Goal: Book appointment/travel/reservation

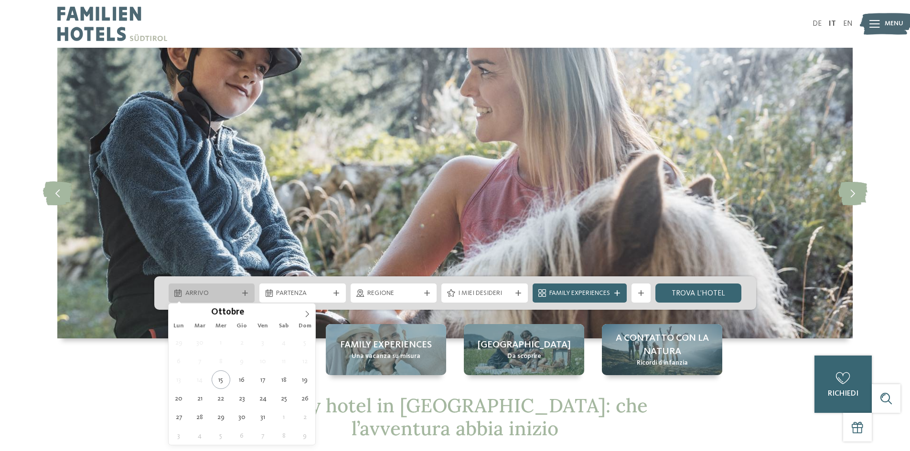
click at [225, 292] on span "Arrivo" at bounding box center [211, 294] width 53 height 10
click at [306, 312] on icon at bounding box center [307, 314] width 7 height 7
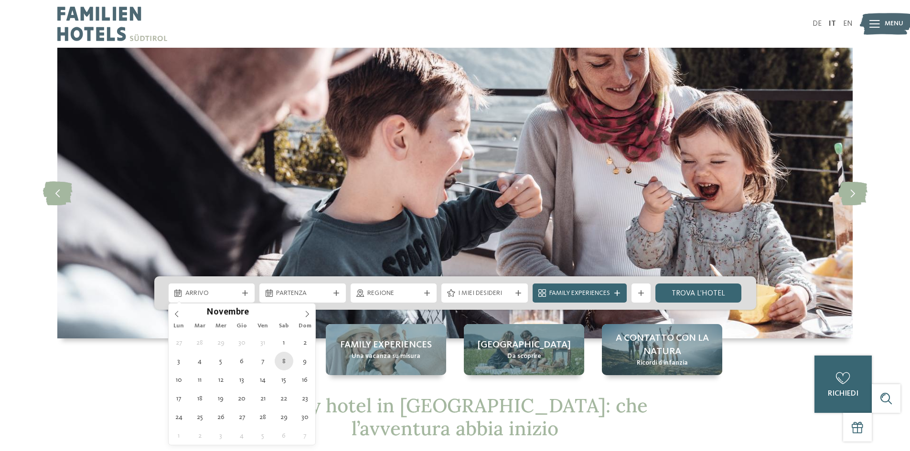
type div "08.11.2025"
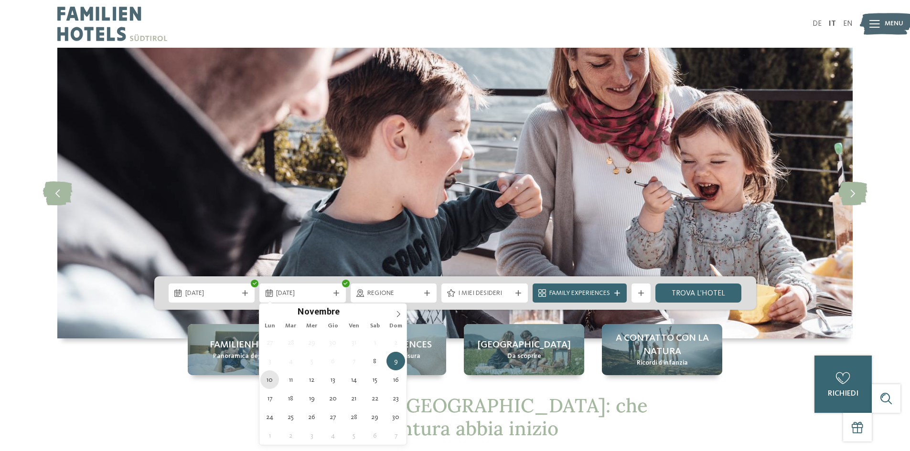
type div "10.11.2025"
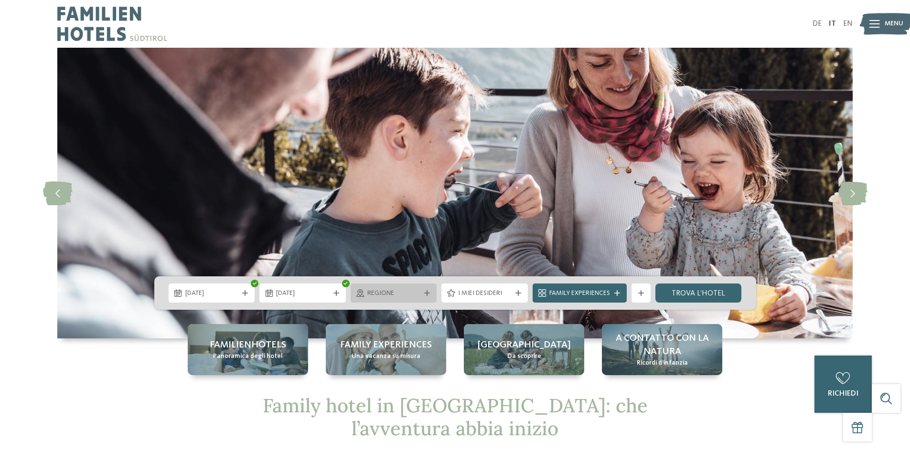
click at [419, 294] on span "Regione" at bounding box center [393, 294] width 53 height 10
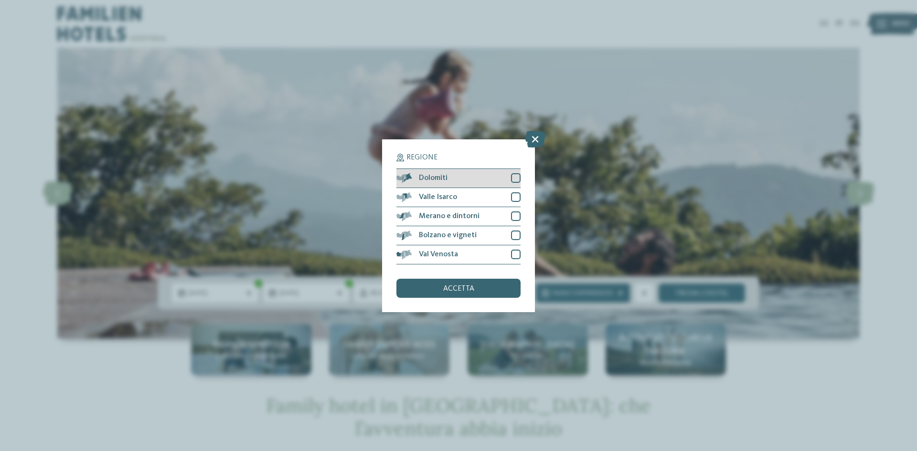
click at [515, 180] on div at bounding box center [516, 178] width 10 height 10
click at [514, 195] on div at bounding box center [516, 197] width 10 height 10
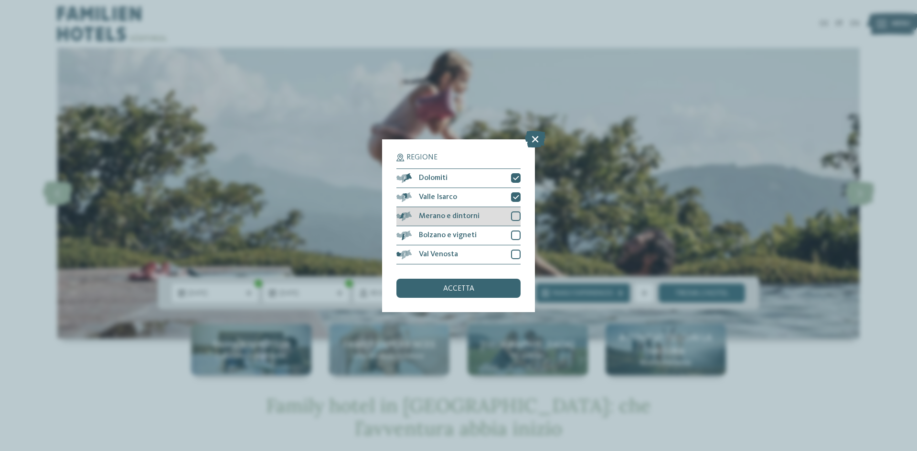
click at [517, 225] on div "Merano e dintorni" at bounding box center [458, 216] width 124 height 19
click at [516, 233] on div at bounding box center [516, 236] width 10 height 10
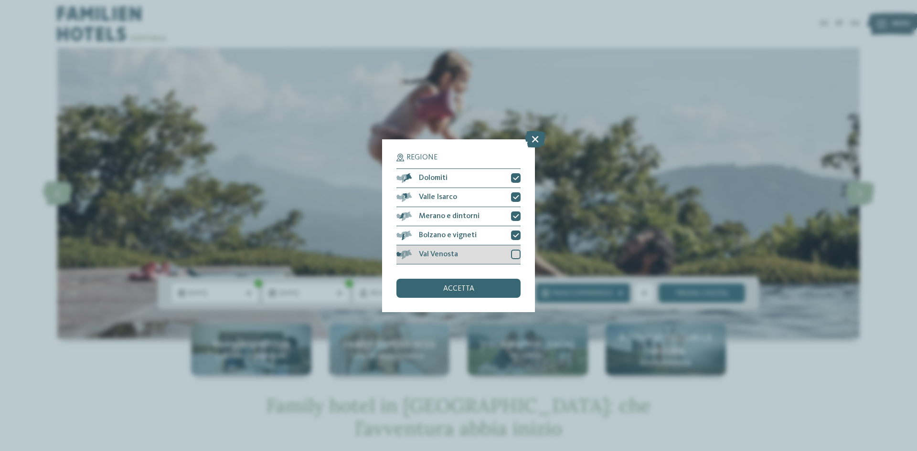
click at [518, 255] on div at bounding box center [516, 255] width 10 height 10
click at [494, 286] on div "accetta" at bounding box center [458, 288] width 124 height 19
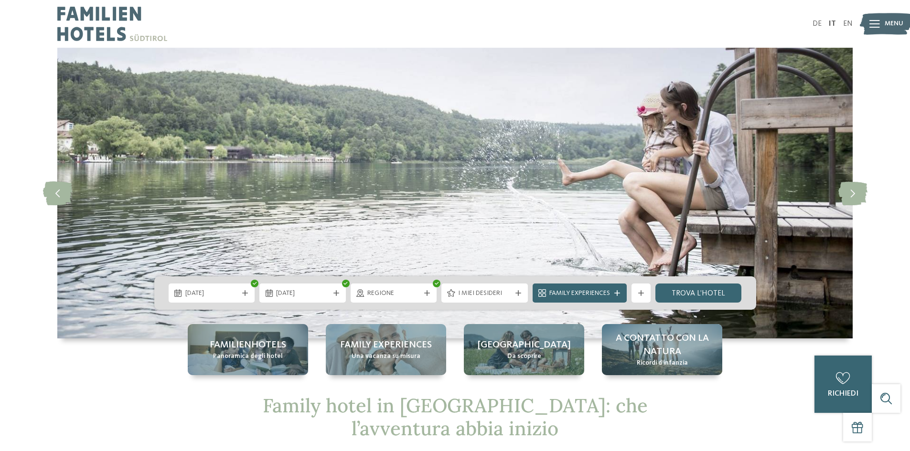
click at [482, 293] on span "I miei desideri" at bounding box center [484, 294] width 53 height 10
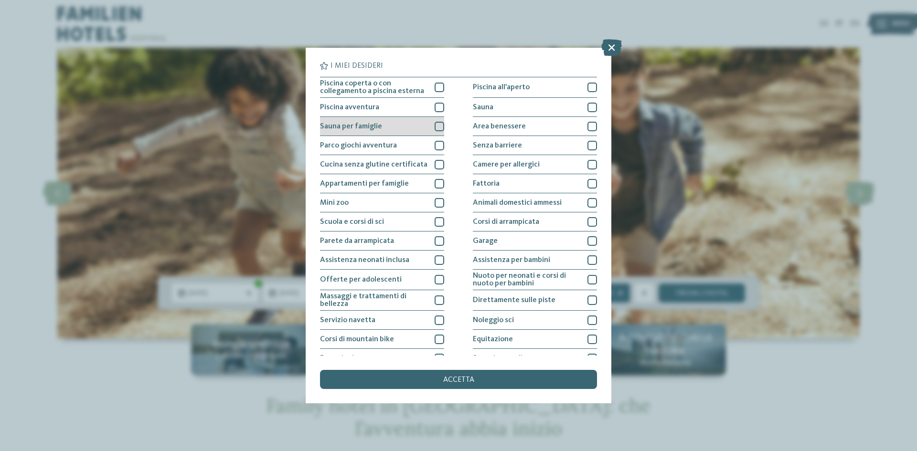
click at [436, 129] on div at bounding box center [440, 127] width 10 height 10
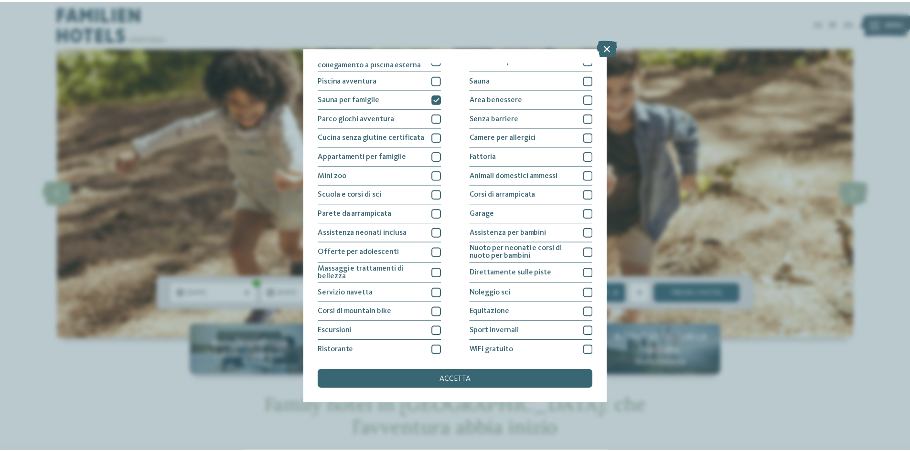
scroll to position [51, 0]
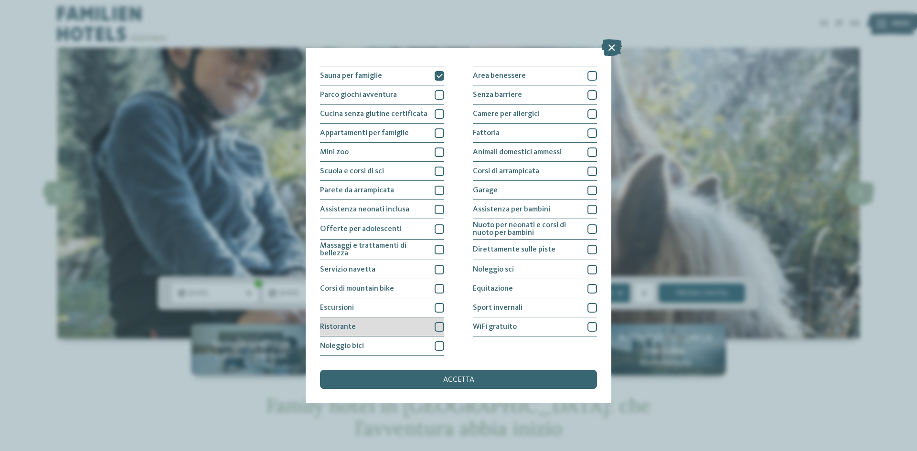
click at [437, 325] on div at bounding box center [440, 327] width 10 height 10
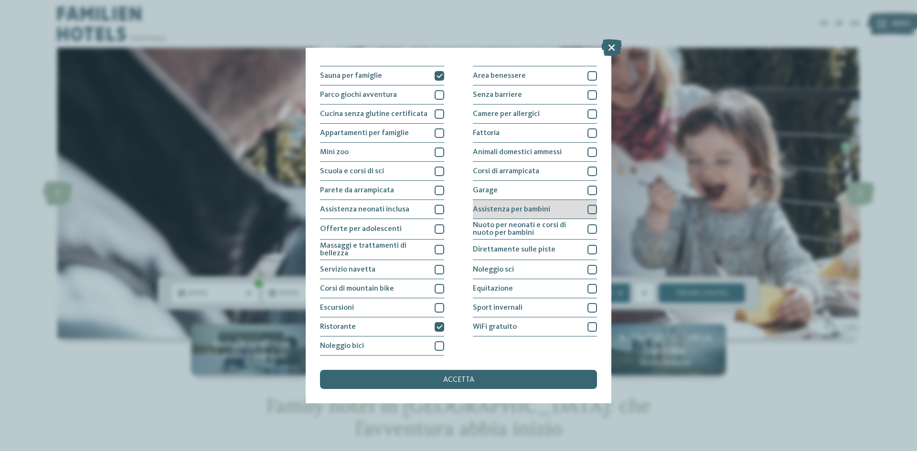
click at [581, 205] on div "Assistenza per bambini" at bounding box center [535, 209] width 124 height 19
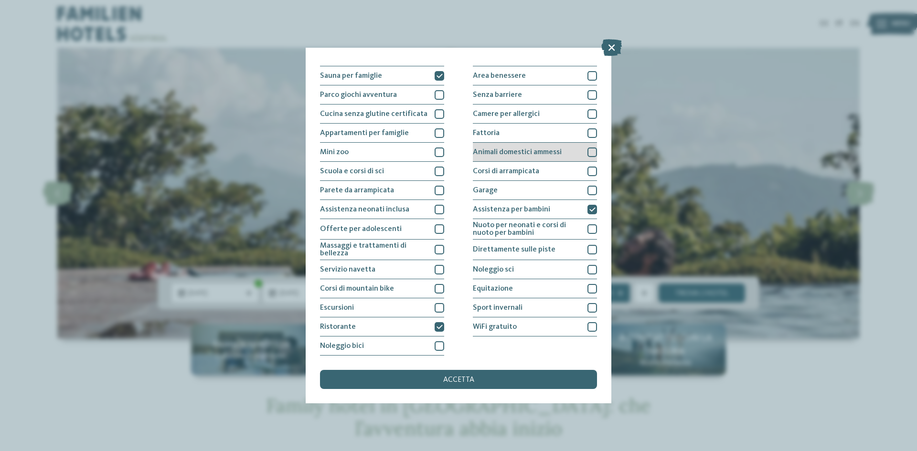
click at [590, 154] on div at bounding box center [592, 153] width 10 height 10
click at [587, 117] on div at bounding box center [592, 114] width 10 height 10
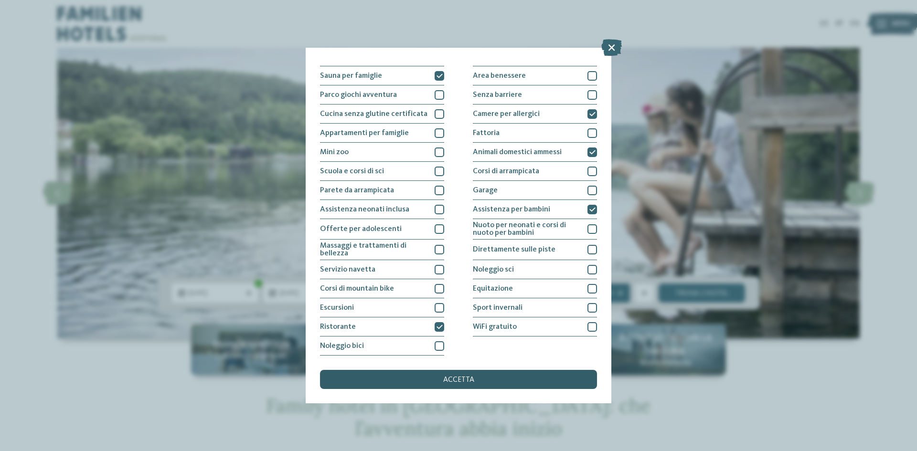
click at [418, 372] on div "accetta" at bounding box center [458, 379] width 277 height 19
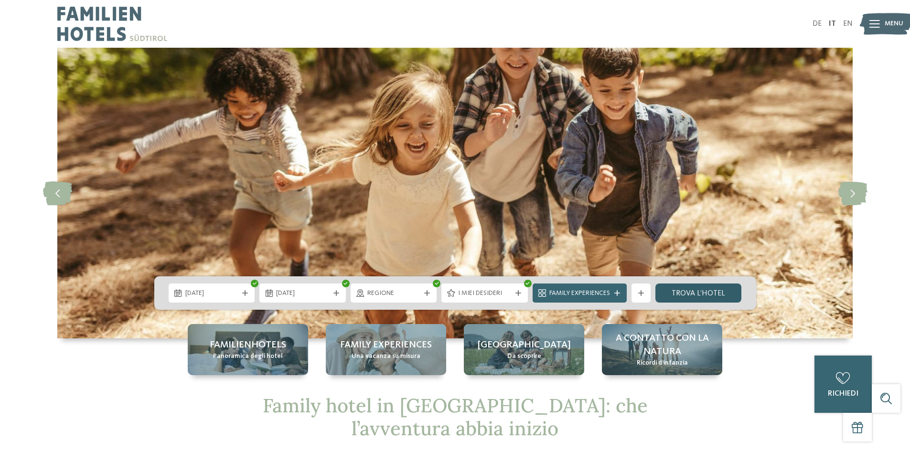
click at [673, 289] on link "trova l’hotel" at bounding box center [698, 293] width 86 height 19
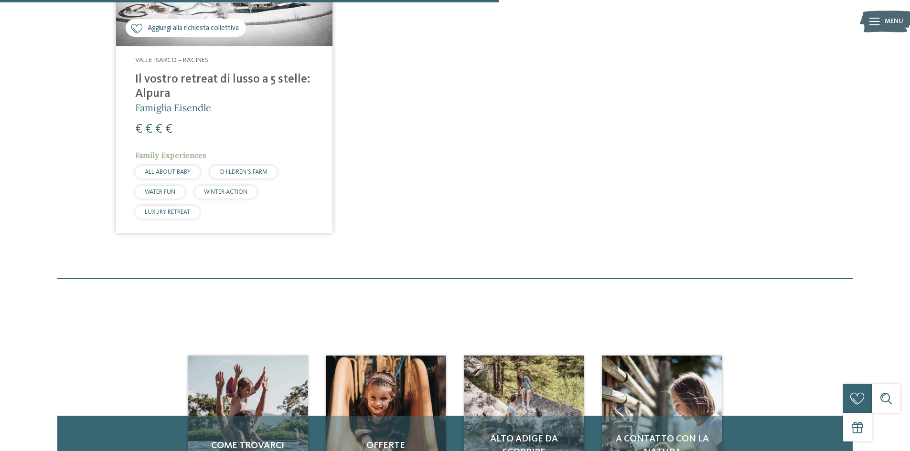
scroll to position [337, 0]
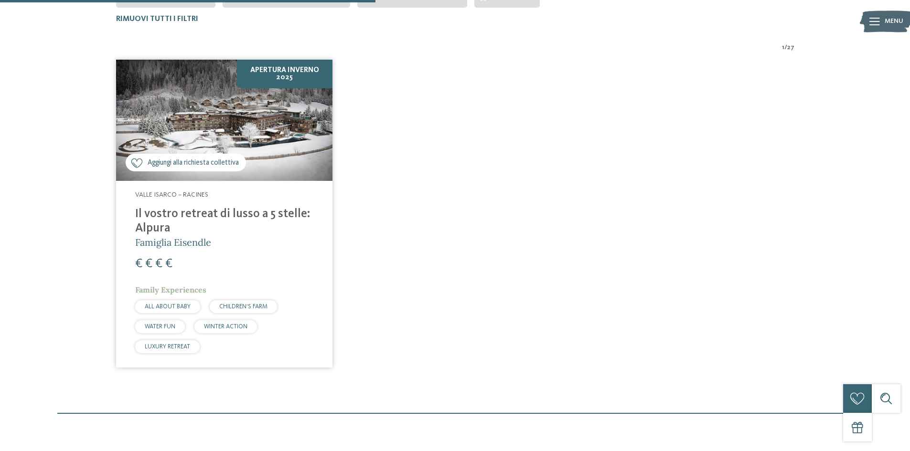
click at [227, 146] on img at bounding box center [224, 121] width 216 height 122
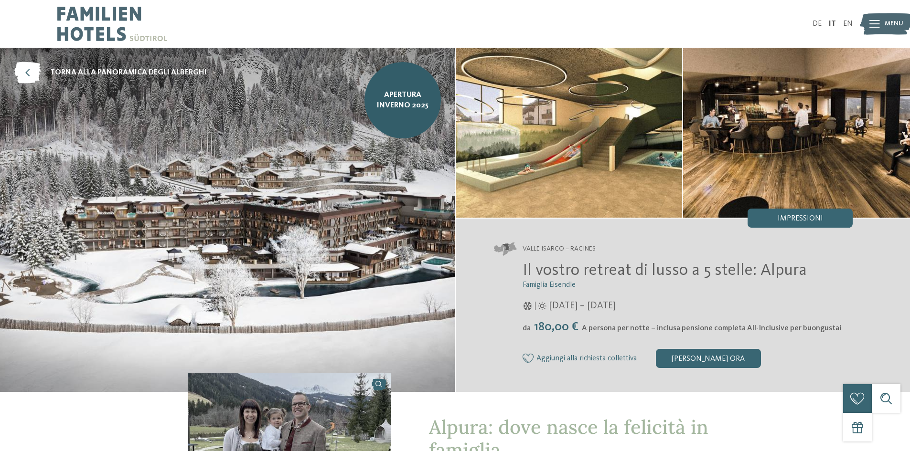
click at [891, 17] on div "Menu" at bounding box center [893, 24] width 19 height 24
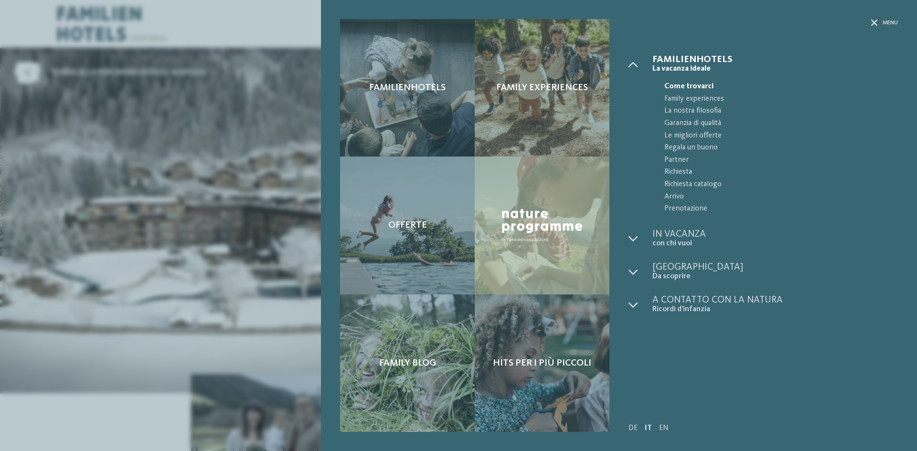
click at [134, 170] on div "Familienhotels Family experiences Offerte" at bounding box center [458, 225] width 917 height 451
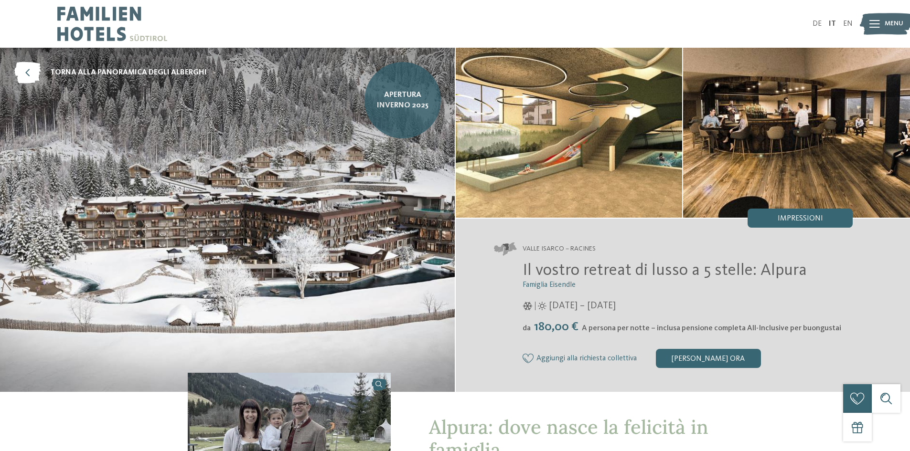
click at [393, 98] on span "Apertura inverno 2025" at bounding box center [402, 100] width 62 height 21
